Goal: Information Seeking & Learning: Learn about a topic

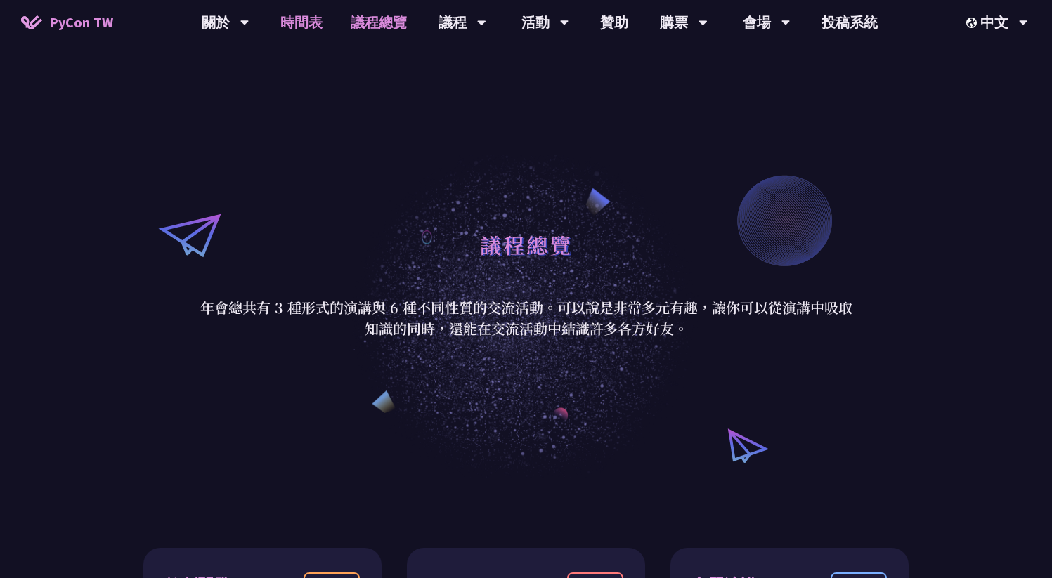
click at [308, 22] on link "時間表" at bounding box center [301, 22] width 70 height 45
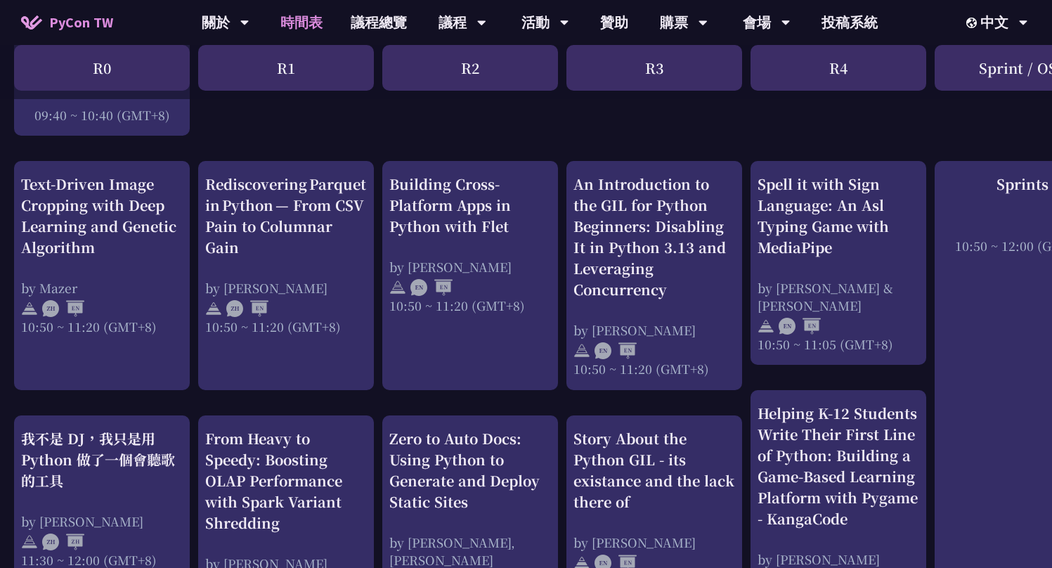
scroll to position [503, 0]
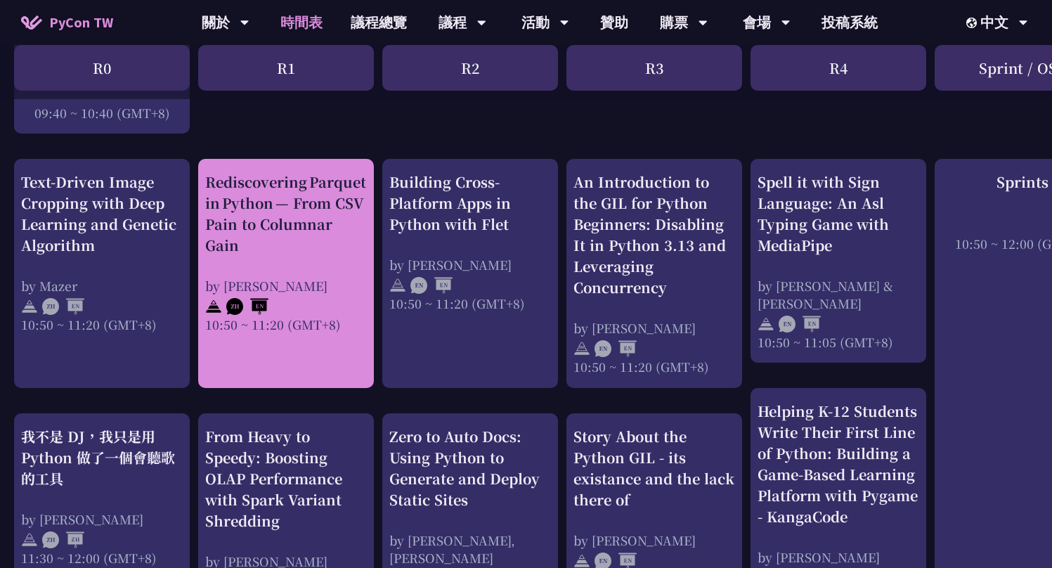
click at [275, 221] on div "Rediscovering Parquet in Python — From CSV Pain to Columnar Gain" at bounding box center [286, 213] width 162 height 84
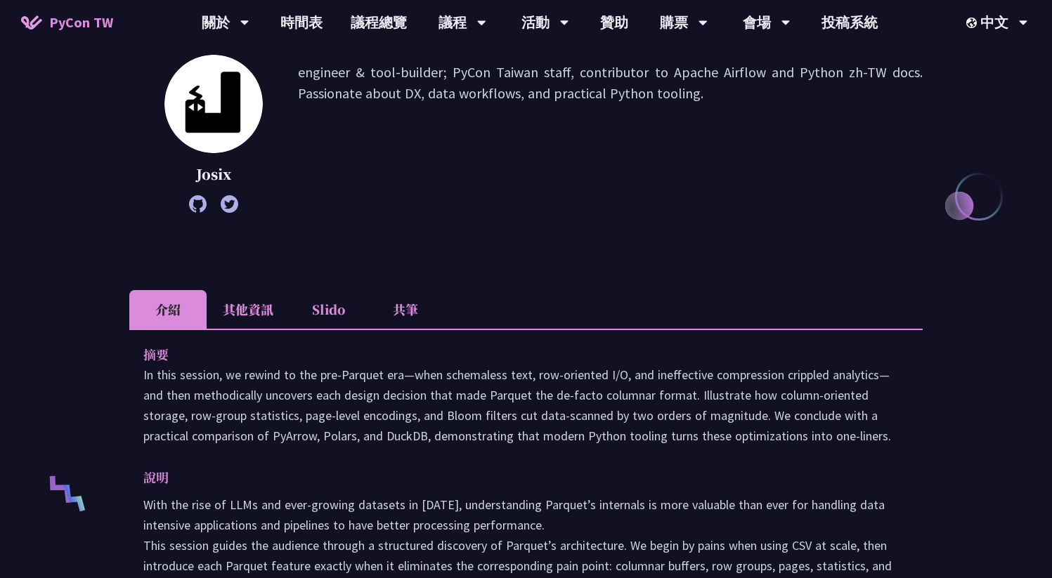
scroll to position [249, 0]
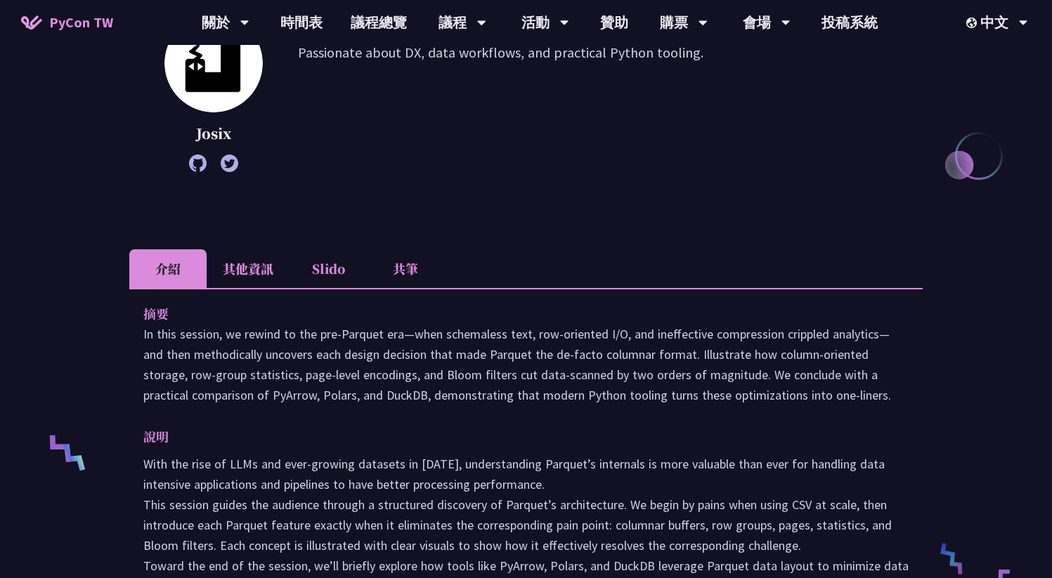
click at [402, 273] on li "共筆" at bounding box center [405, 268] width 77 height 39
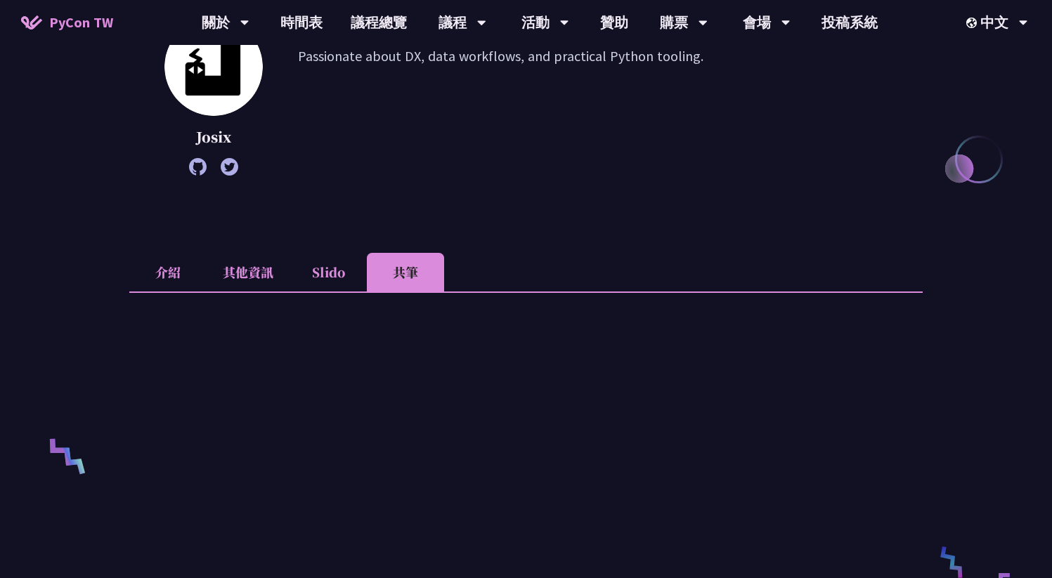
scroll to position [73, 0]
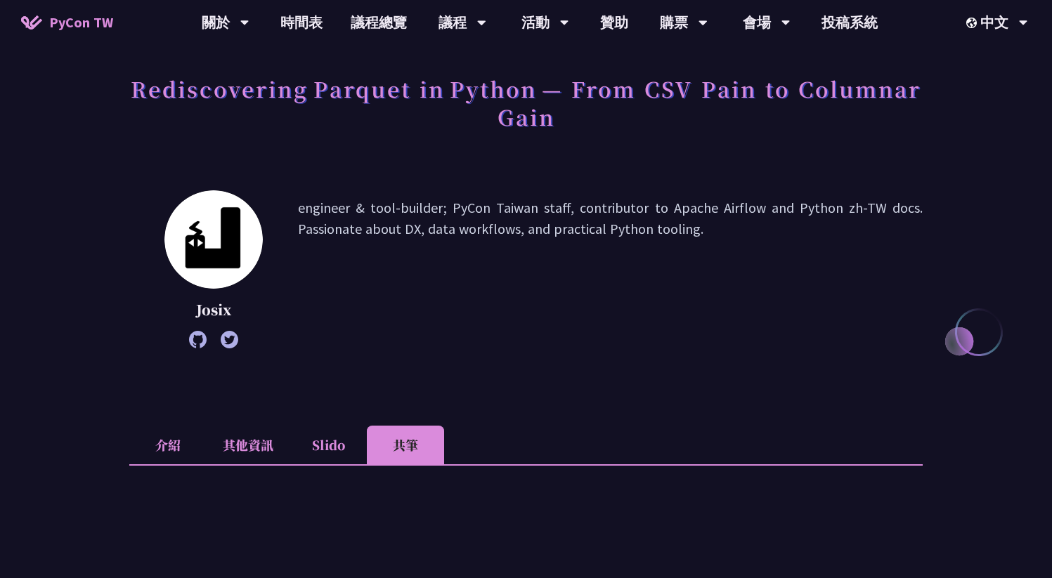
click at [176, 450] on li "介紹" at bounding box center [167, 445] width 77 height 39
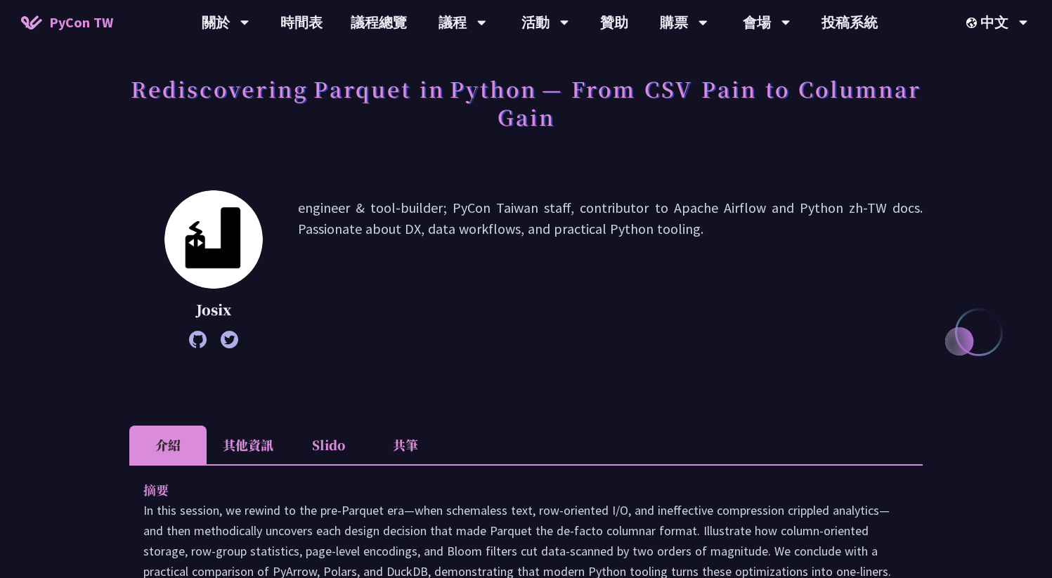
click at [268, 441] on li "其他資訊" at bounding box center [248, 445] width 83 height 39
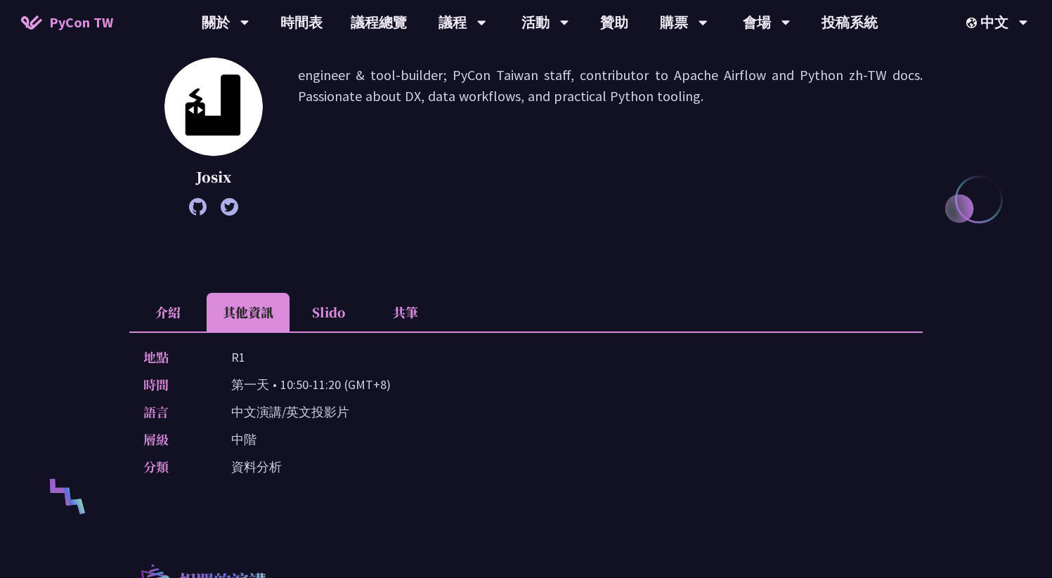
scroll to position [33, 0]
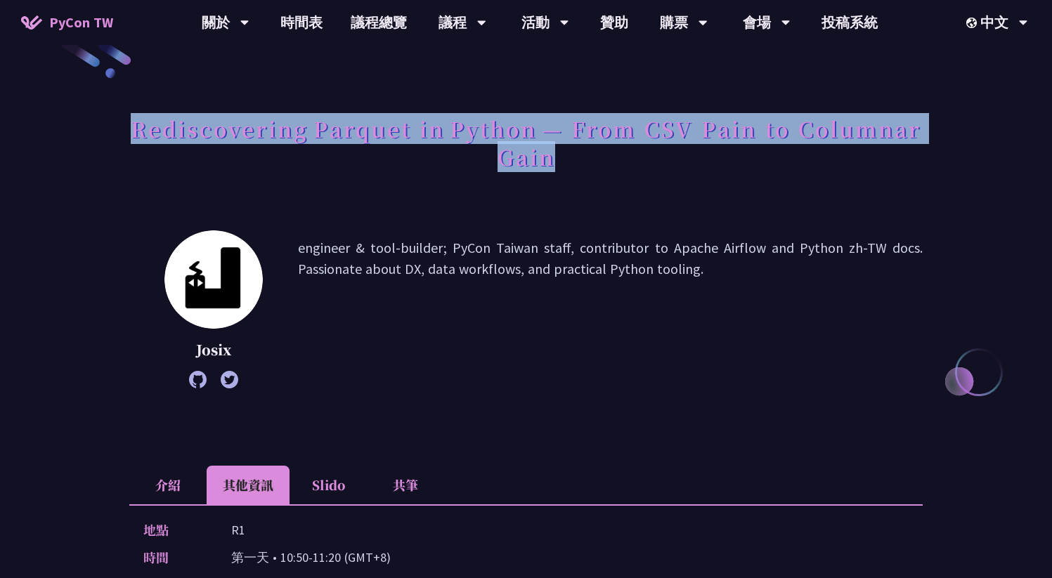
drag, startPoint x: 133, startPoint y: 139, endPoint x: 590, endPoint y: 157, distance: 457.8
click at [590, 157] on h1 "Rediscovering Parquet in Python — From CSV Pain to Columnar Gain" at bounding box center [525, 143] width 793 height 70
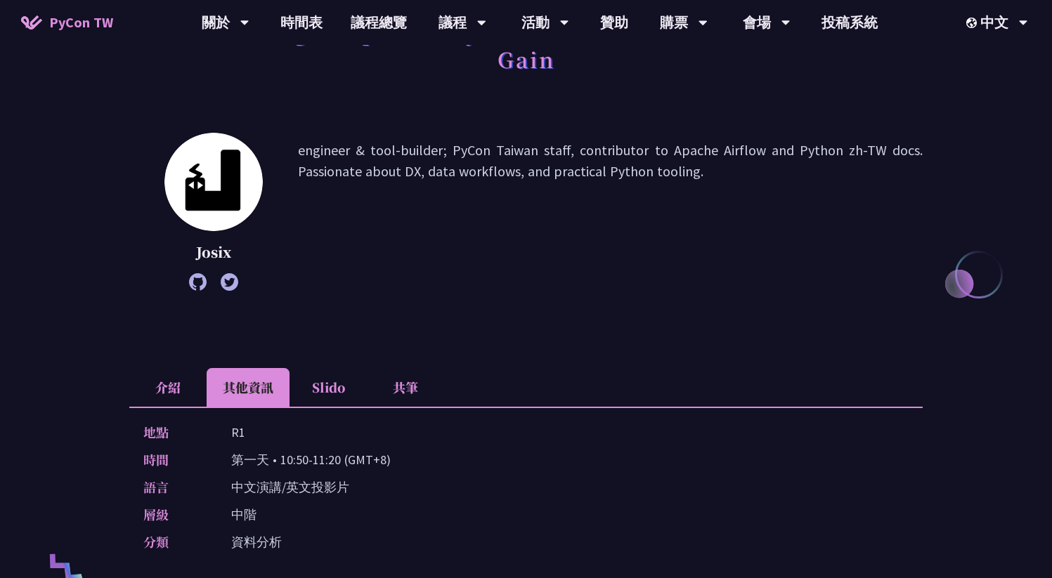
click at [395, 390] on li "共筆" at bounding box center [405, 387] width 77 height 39
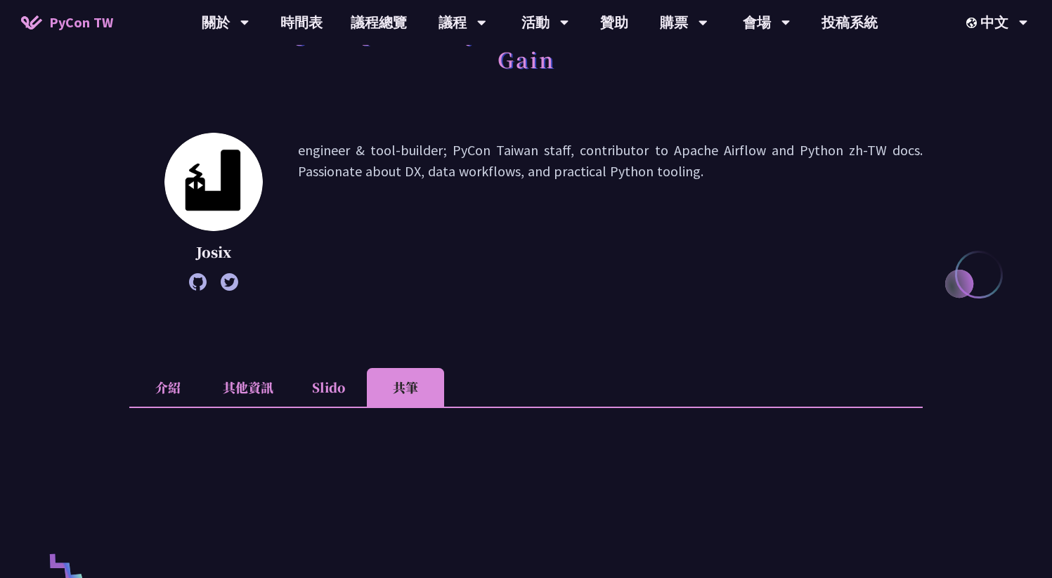
scroll to position [621, 0]
